Goal: Information Seeking & Learning: Learn about a topic

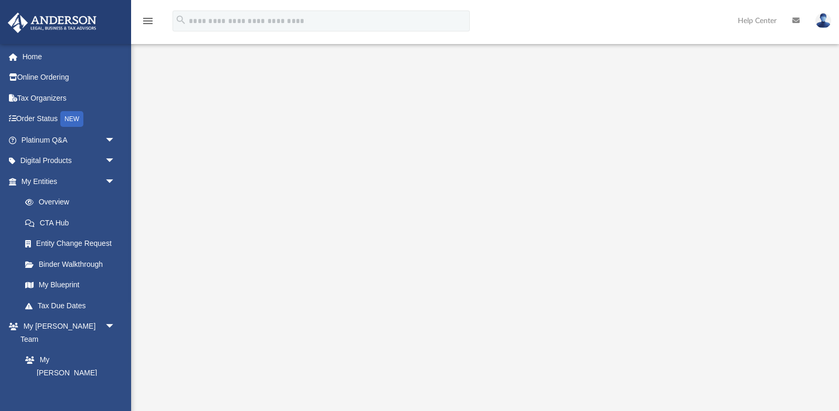
scroll to position [33, 0]
click at [67, 142] on link "Platinum Q&A arrow_drop_down" at bounding box center [69, 140] width 124 height 21
click at [108, 140] on span "arrow_drop_down" at bounding box center [115, 140] width 21 height 21
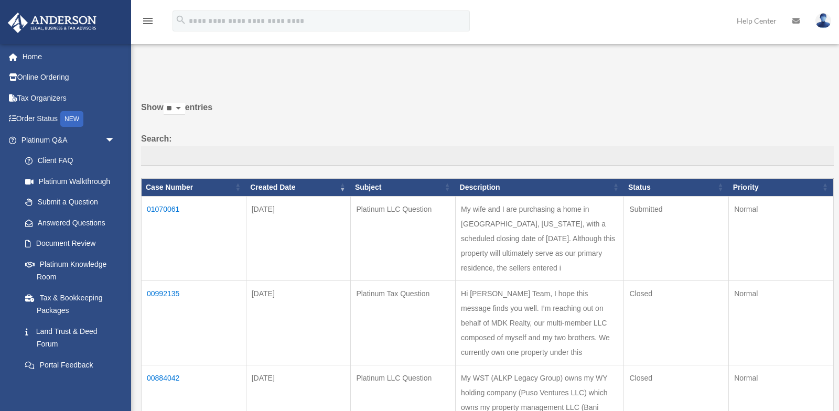
click at [169, 207] on td "01070061" at bounding box center [194, 238] width 105 height 84
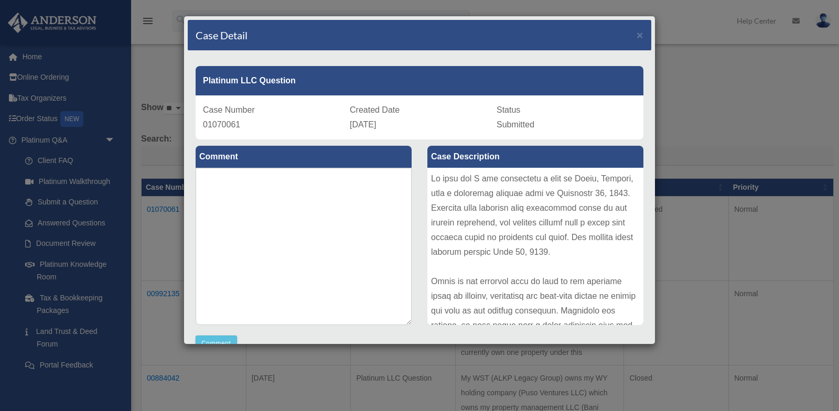
click at [693, 148] on div "Case Detail × Platinum LLC Question Case Number 01070061 Created Date [DATE] St…" at bounding box center [419, 205] width 839 height 411
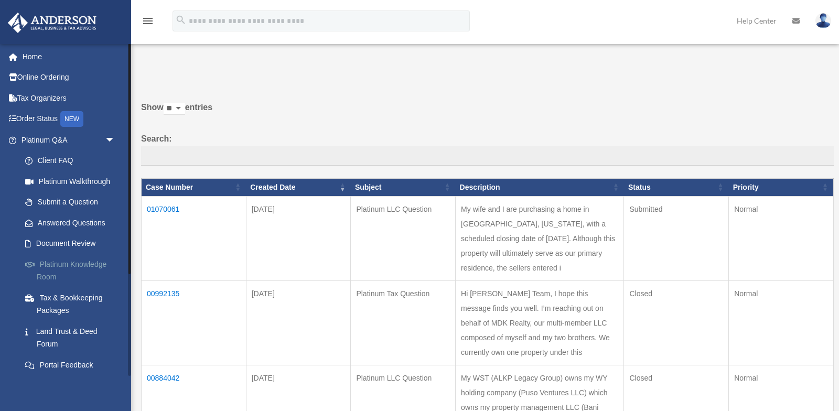
click at [66, 267] on link "Platinum Knowledge Room" at bounding box center [73, 271] width 116 height 34
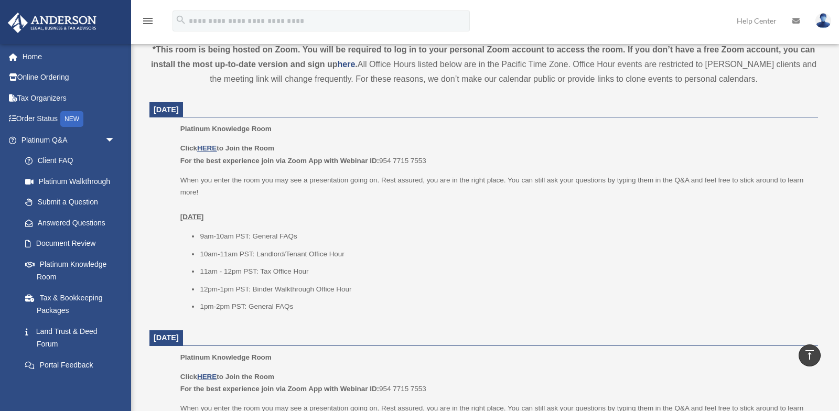
scroll to position [371, 0]
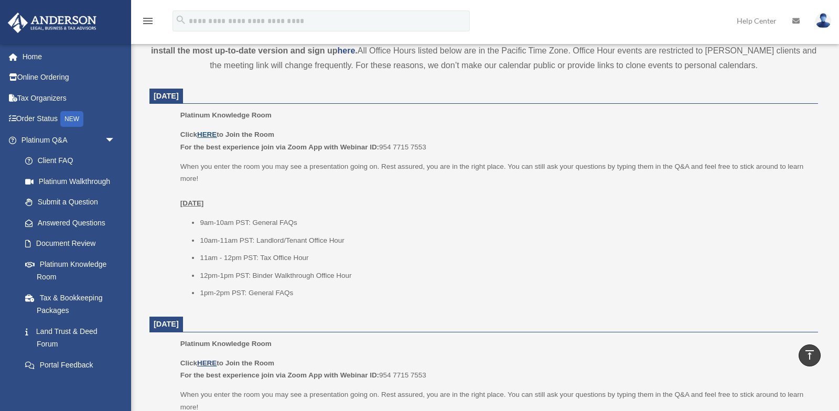
click at [216, 137] on u "HERE" at bounding box center [206, 135] width 19 height 8
